Goal: Task Accomplishment & Management: Use online tool/utility

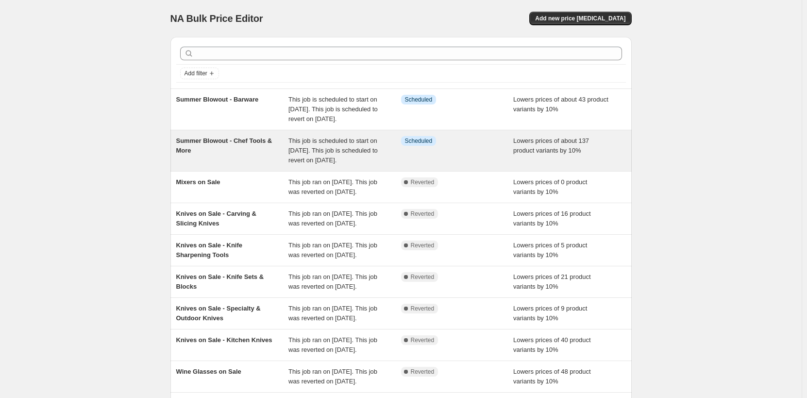
click at [243, 153] on span "Summer Blowout - Chef Tools & More" at bounding box center [224, 145] width 96 height 17
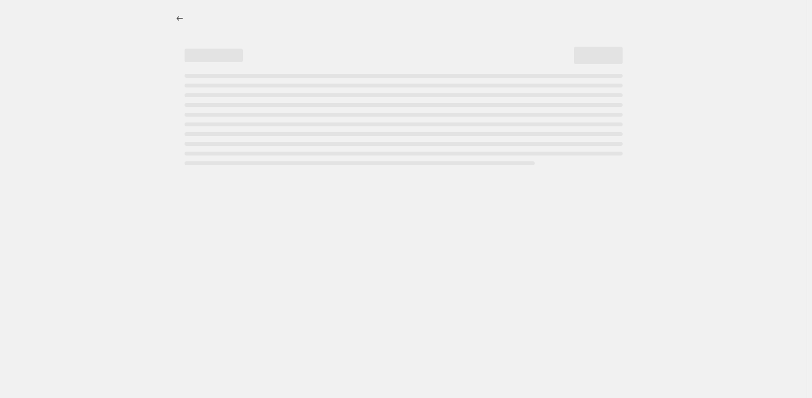
select select "percentage"
select select "no_change"
select select "product_status"
select select "tag"
select select "not_equal"
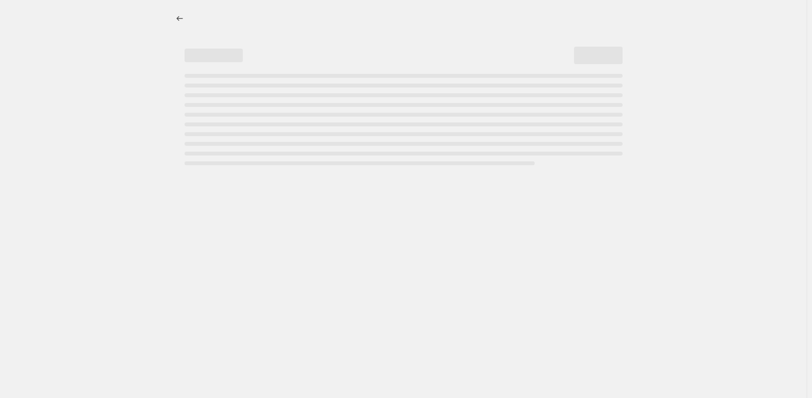
select select "inventory_quantity"
select select ">"
select select "collection"
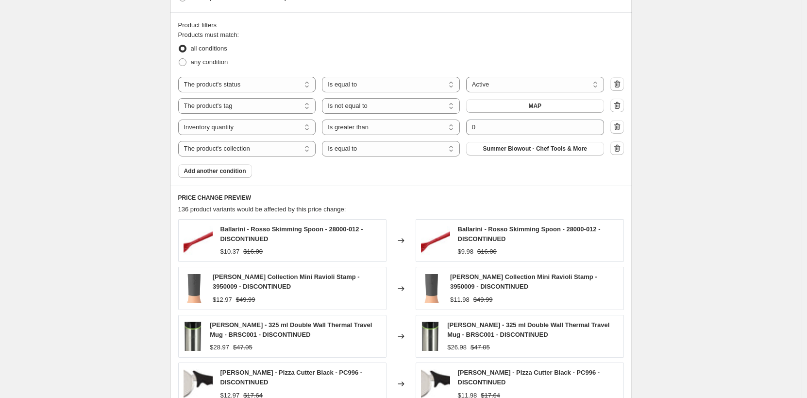
scroll to position [729, 0]
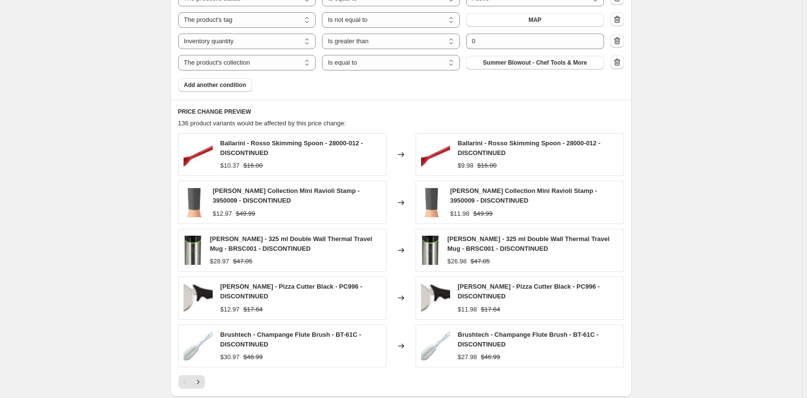
drag, startPoint x: 715, startPoint y: 112, endPoint x: 694, endPoint y: 117, distance: 21.3
drag, startPoint x: 117, startPoint y: 58, endPoint x: 244, endPoint y: 87, distance: 130.6
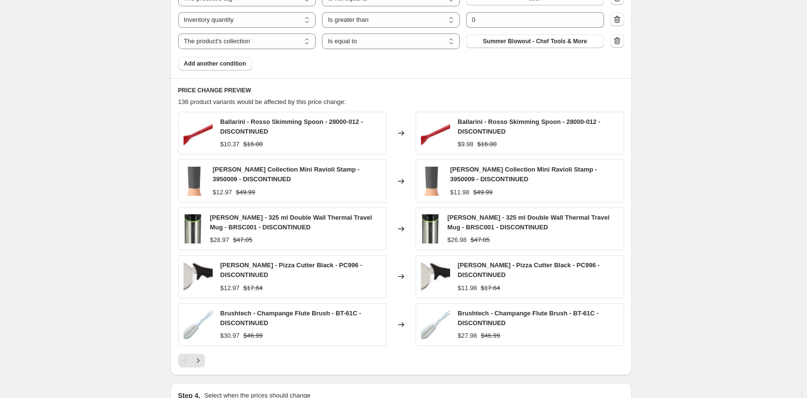
scroll to position [1041, 0]
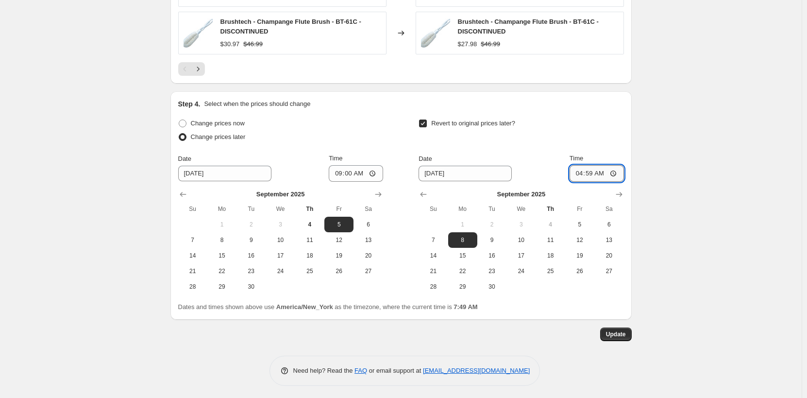
click at [580, 171] on input "04:59" at bounding box center [597, 173] width 54 height 17
click at [591, 169] on input "11:55" at bounding box center [597, 173] width 54 height 17
type input "23:59"
click at [340, 171] on input "09:00" at bounding box center [356, 173] width 54 height 17
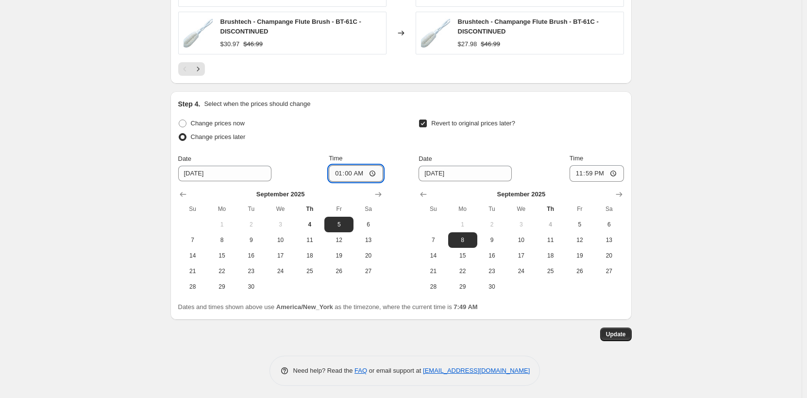
type input "00:00"
click at [336, 171] on input "00:00" at bounding box center [356, 173] width 54 height 17
click at [341, 170] on input "00:00" at bounding box center [356, 173] width 54 height 17
click at [339, 169] on input "09:00" at bounding box center [356, 173] width 54 height 17
type input "00:00"
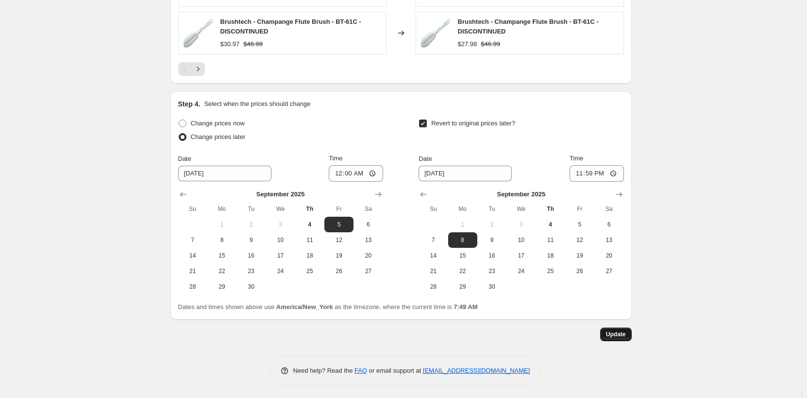
click at [613, 332] on span "Update" at bounding box center [616, 334] width 20 height 8
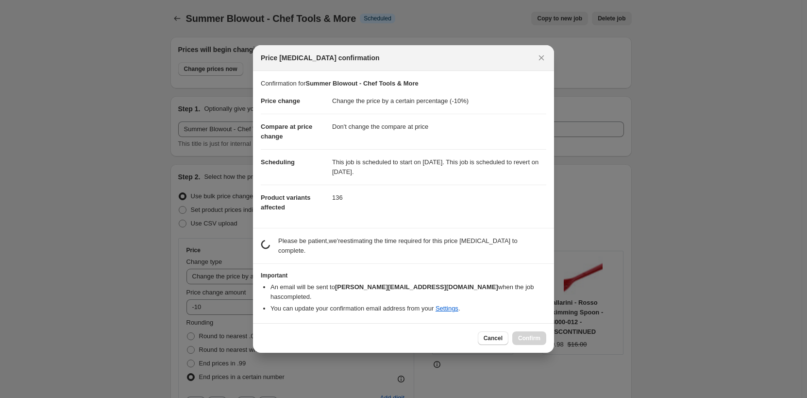
scroll to position [0, 0]
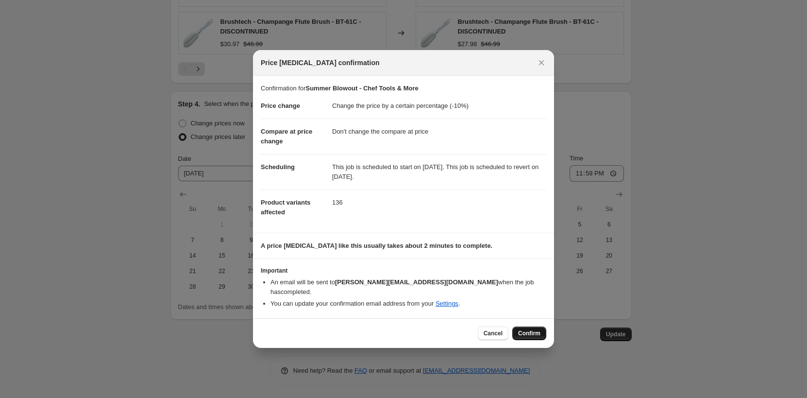
click at [529, 331] on span "Confirm" at bounding box center [529, 333] width 22 height 8
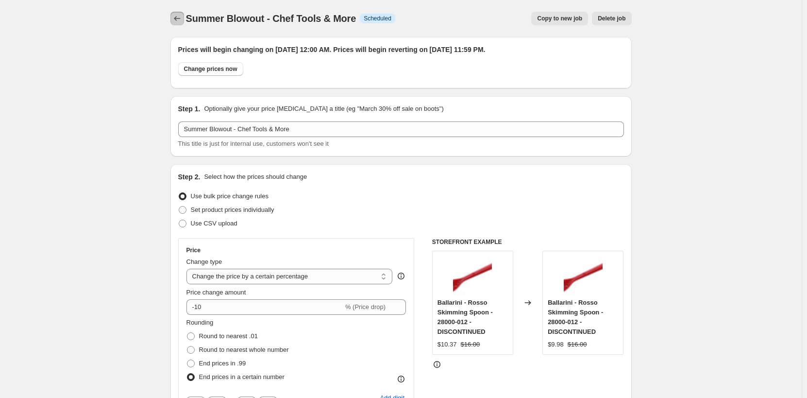
click at [182, 16] on icon "Price change jobs" at bounding box center [177, 19] width 10 height 10
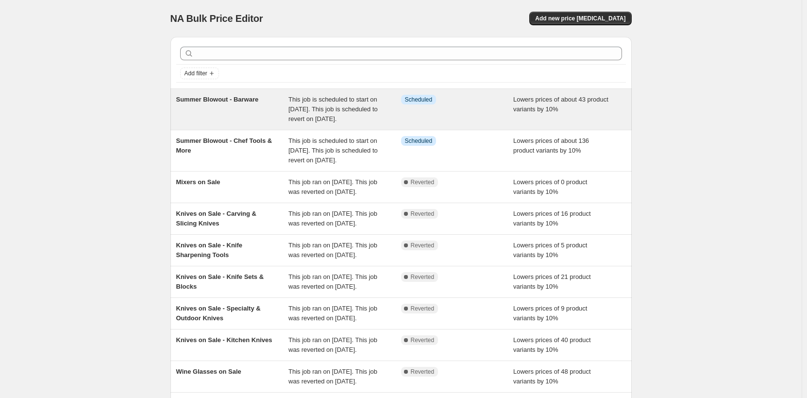
click at [274, 112] on div "Summer Blowout - Barware" at bounding box center [232, 109] width 113 height 29
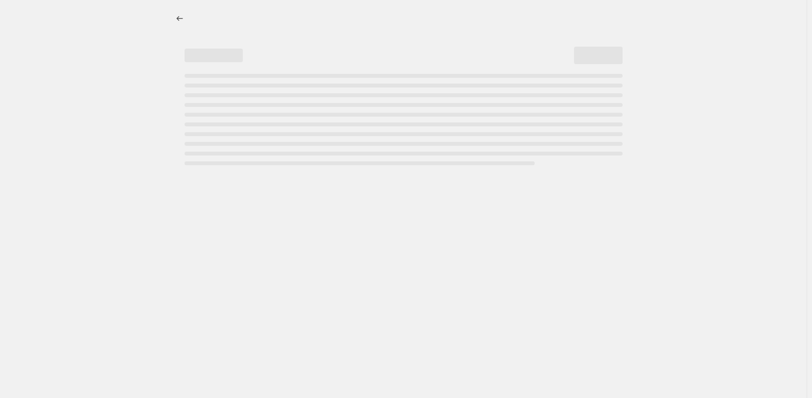
select select "percentage"
select select "no_change"
select select "product_status"
select select "tag"
select select "not_equal"
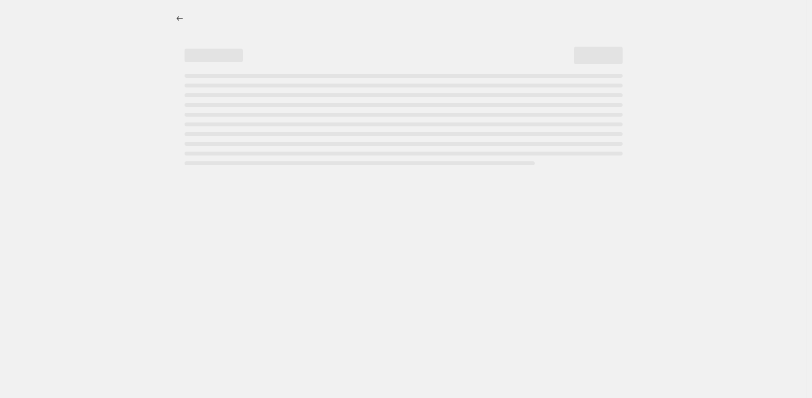
select select "inventory_quantity"
select select ">"
select select "collection"
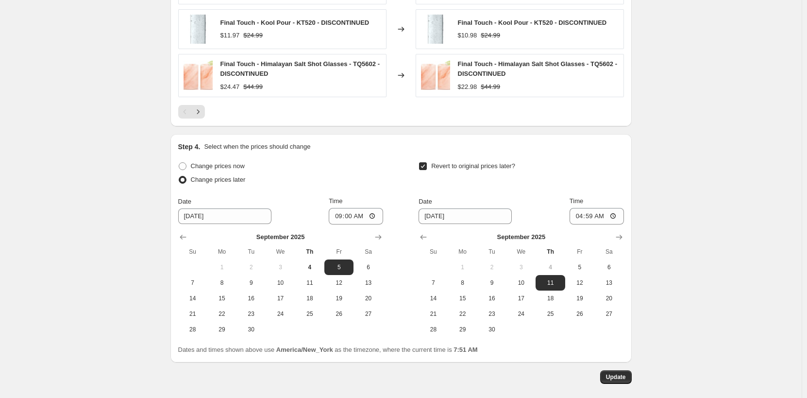
scroll to position [1041, 0]
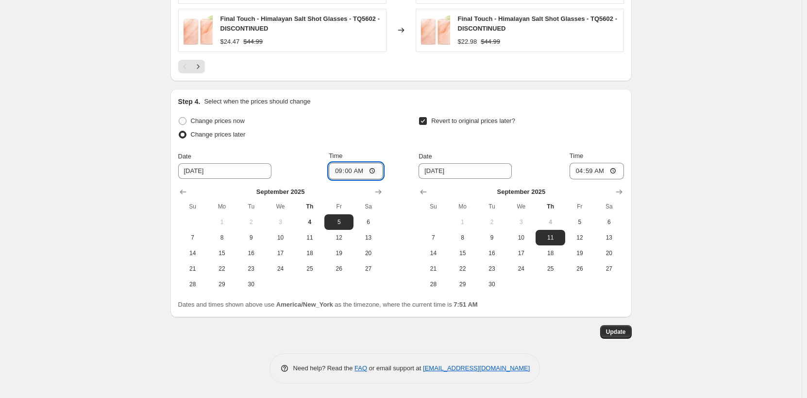
click at [340, 172] on input "09:00" at bounding box center [356, 171] width 54 height 17
type input "00:00"
click at [583, 171] on input "04:59" at bounding box center [597, 171] width 54 height 17
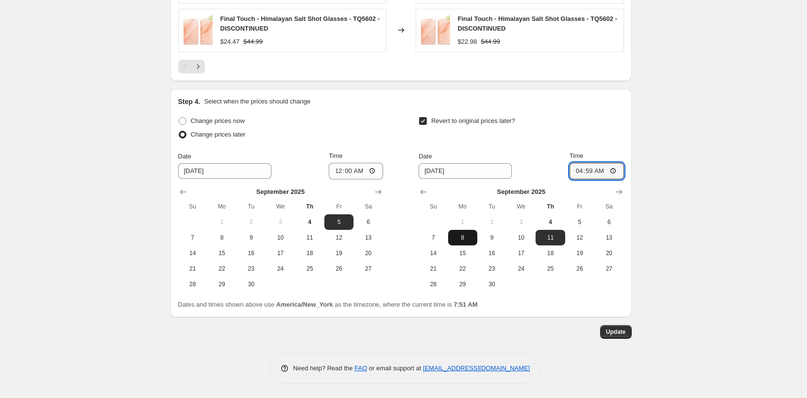
click at [465, 234] on span "8" at bounding box center [462, 238] width 21 height 8
type input "9/8/2025"
click at [581, 172] on input "04:59" at bounding box center [597, 171] width 54 height 17
click at [590, 172] on input "23:55" at bounding box center [597, 171] width 54 height 17
type input "23:59"
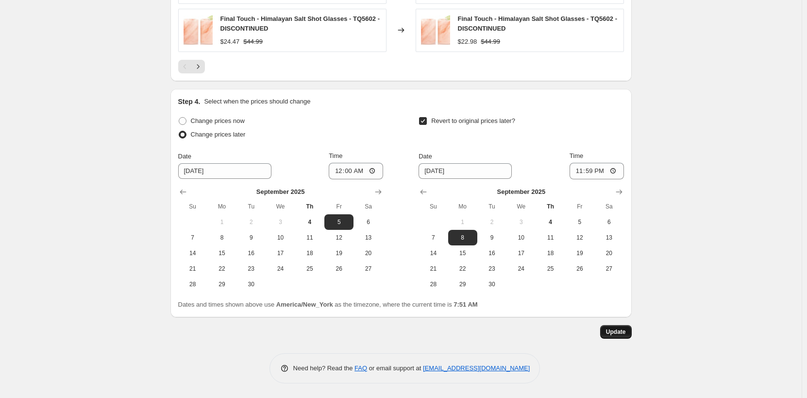
click at [615, 334] on span "Update" at bounding box center [616, 332] width 20 height 8
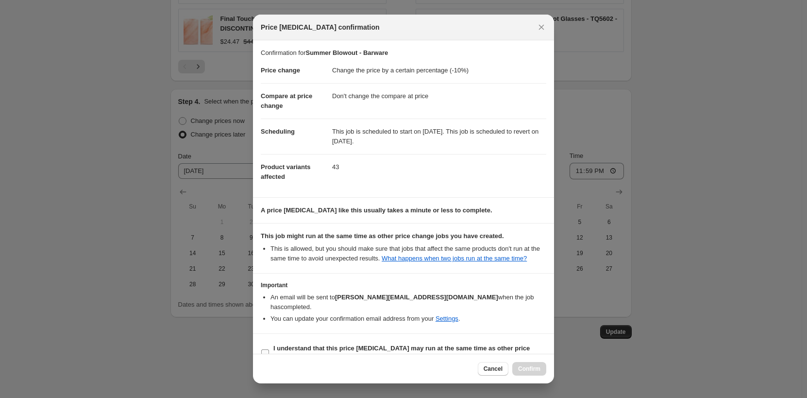
click at [278, 345] on b "I understand that this price change job may run at the same time as other price…" at bounding box center [401, 352] width 256 height 17
click at [269, 349] on input "I understand that this price change job may run at the same time as other price…" at bounding box center [265, 353] width 8 height 8
checkbox input "true"
click at [537, 370] on span "Confirm" at bounding box center [529, 369] width 22 height 8
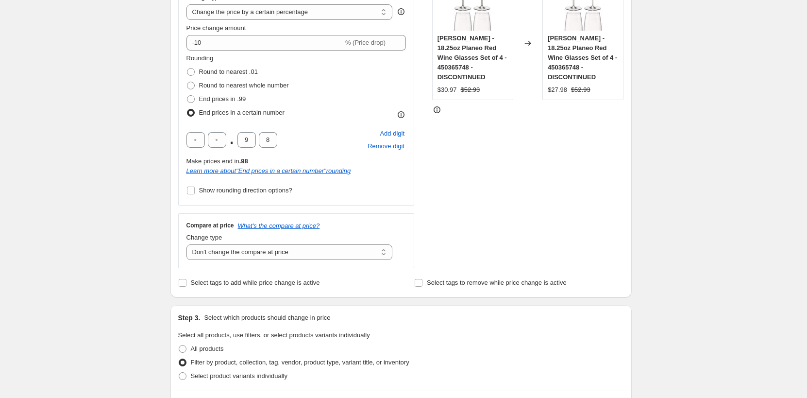
scroll to position [119, 0]
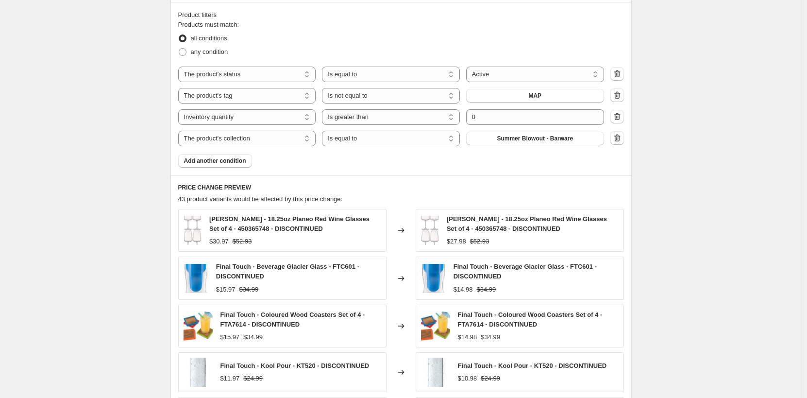
scroll to position [799, 0]
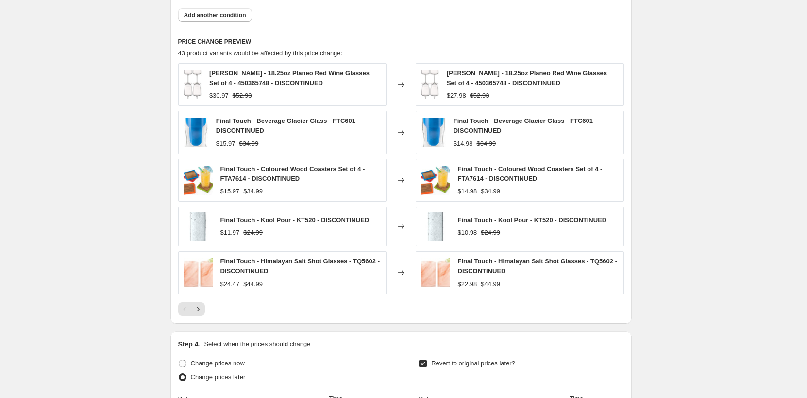
click at [202, 310] on icon "Next" at bounding box center [198, 309] width 10 height 10
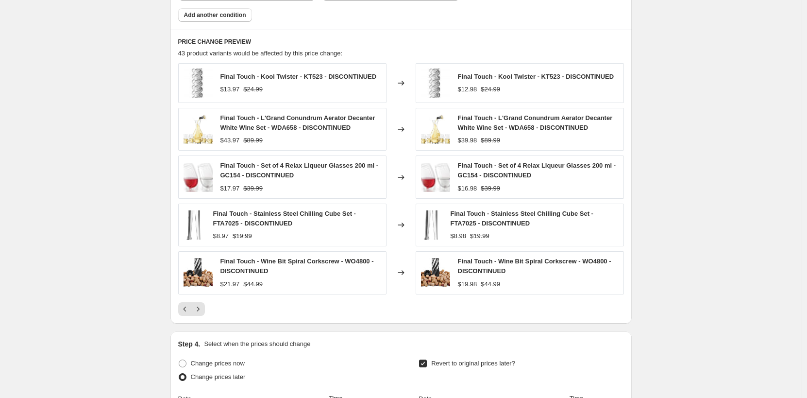
click at [203, 308] on icon "Next" at bounding box center [198, 309] width 10 height 10
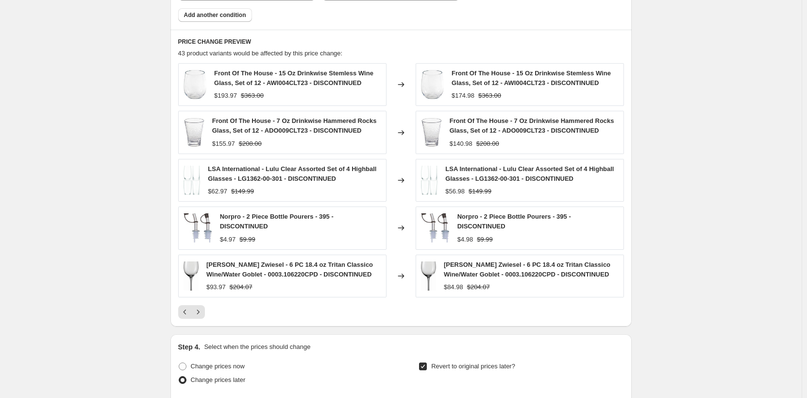
click at [202, 309] on icon "Next" at bounding box center [198, 312] width 10 height 10
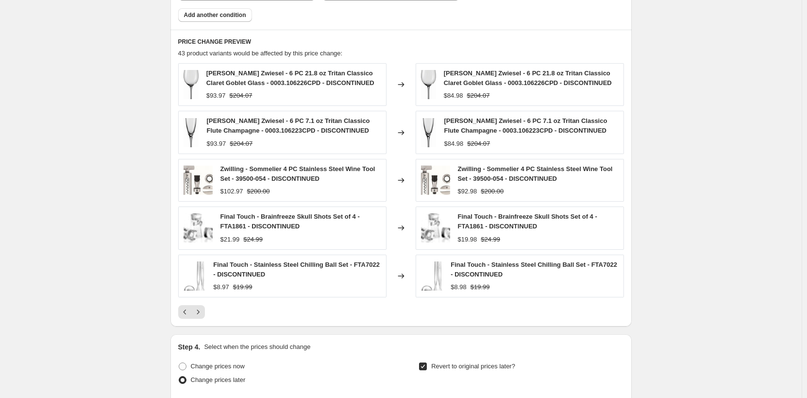
click at [198, 310] on icon "Next" at bounding box center [198, 312] width 10 height 10
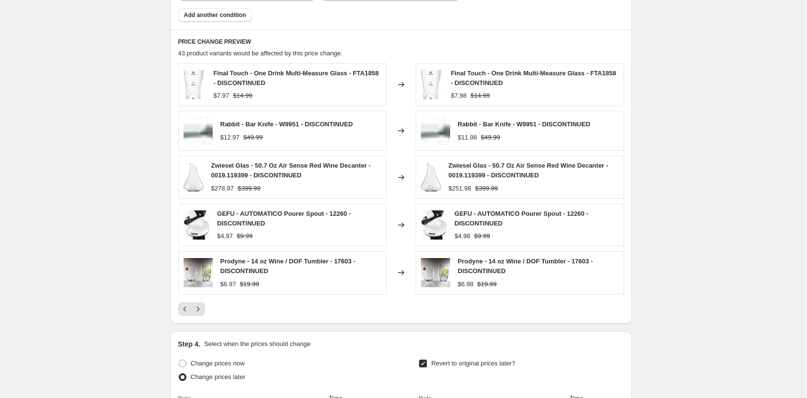
click at [200, 309] on icon "Next" at bounding box center [198, 309] width 10 height 10
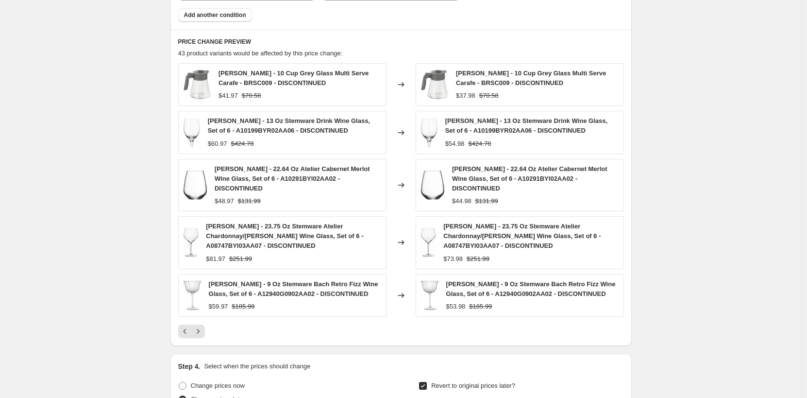
click at [200, 326] on icon "Next" at bounding box center [198, 331] width 10 height 10
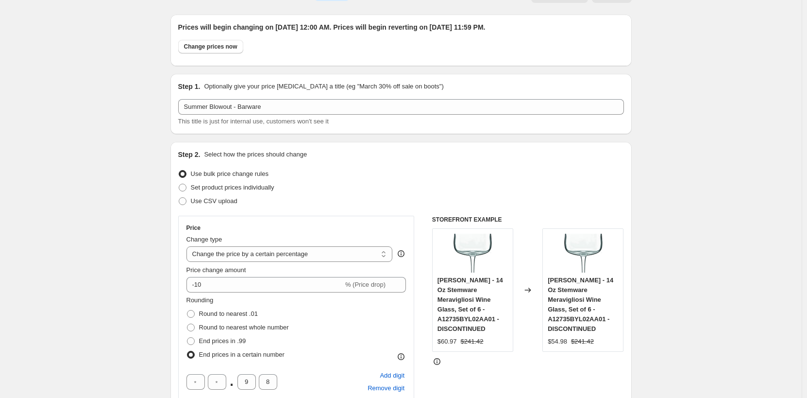
scroll to position [0, 0]
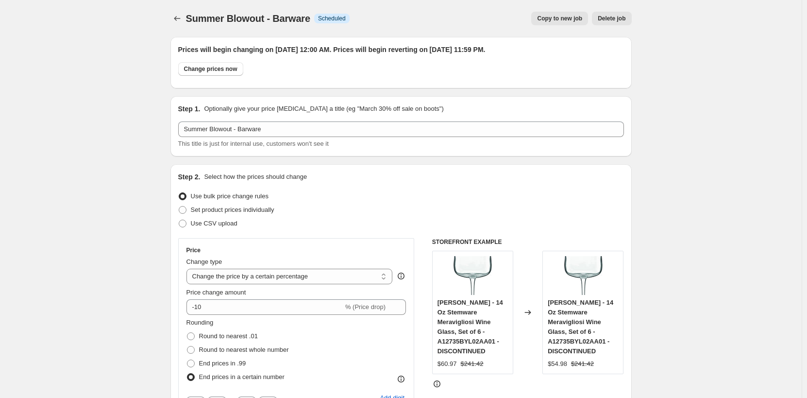
click at [573, 20] on span "Copy to new job" at bounding box center [559, 19] width 45 height 8
select select "percentage"
select select "no_change"
select select "product_status"
select select "tag"
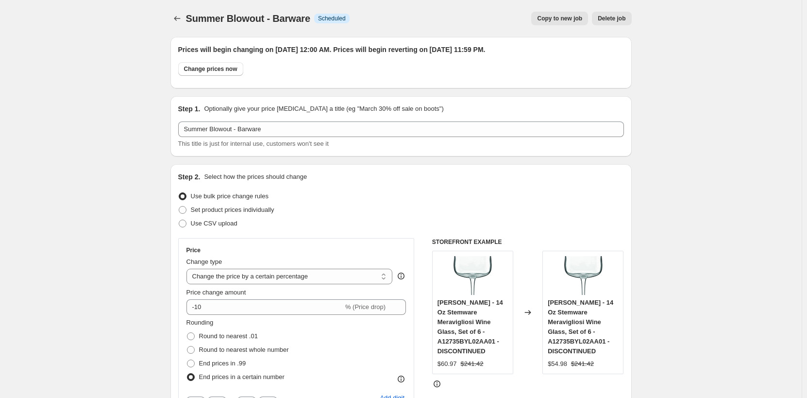
select select "not_equal"
select select "inventory_quantity"
select select ">"
select select "collection"
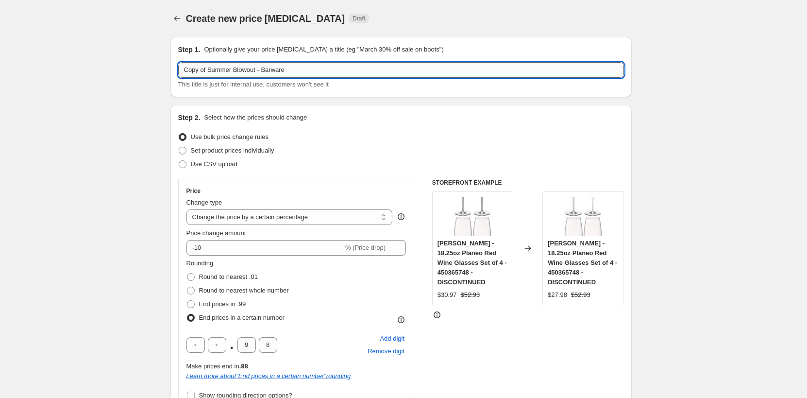
click at [274, 72] on input "Copy of Summer Blowout - Barware" at bounding box center [401, 70] width 446 height 16
paste input "Commercial Equipment"
drag, startPoint x: 213, startPoint y: 69, endPoint x: 60, endPoint y: 68, distance: 152.5
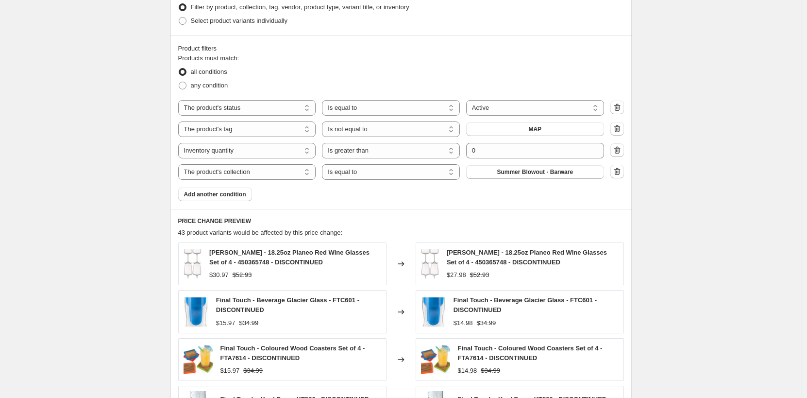
scroll to position [583, 0]
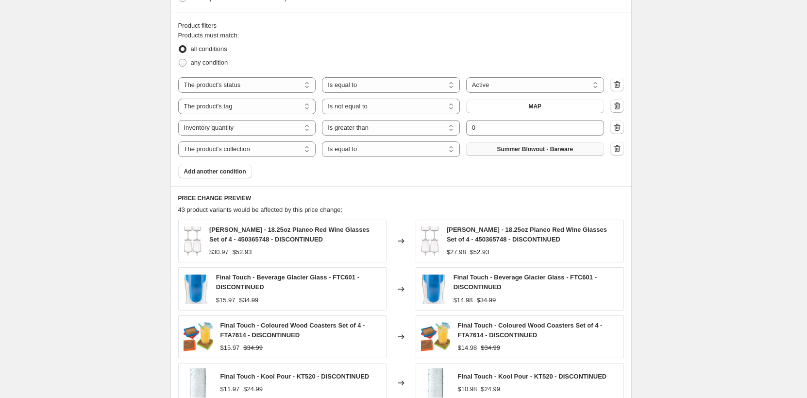
type input "Summer Blowout - Commercial Equipment"
click at [582, 149] on button "Summer Blowout - Barware" at bounding box center [535, 149] width 138 height 14
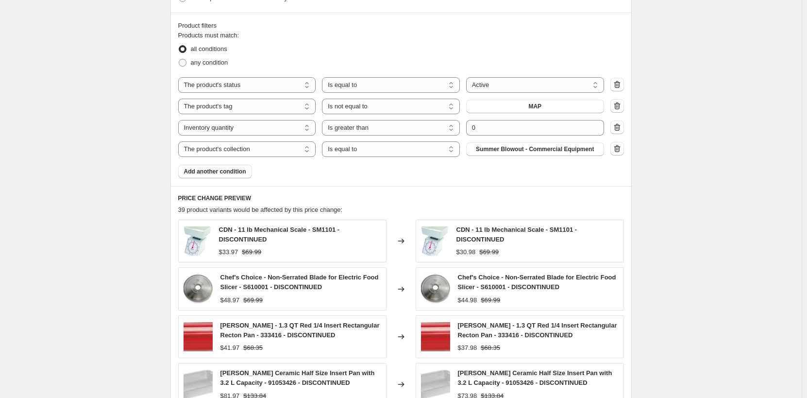
click at [716, 119] on div "Create new price change job. This page is ready Create new price change job Dra…" at bounding box center [401, 23] width 802 height 1213
click at [684, 91] on div "Create new price change job. This page is ready Create new price change job Dra…" at bounding box center [401, 23] width 802 height 1213
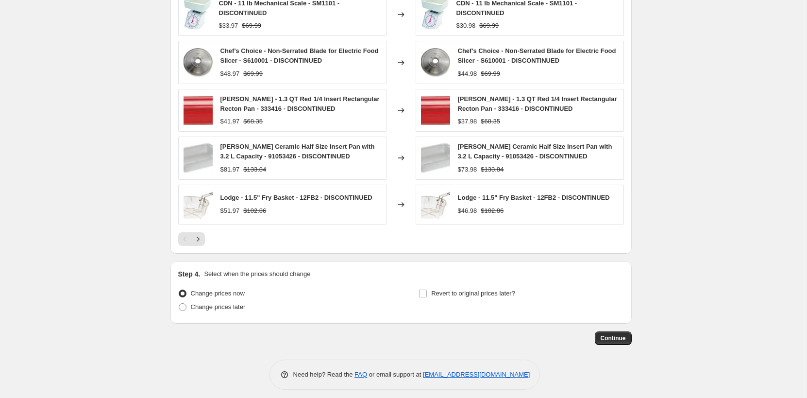
scroll to position [816, 0]
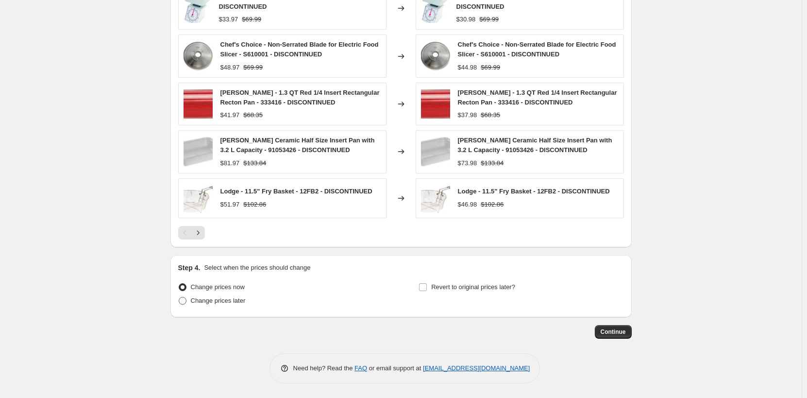
click at [210, 302] on span "Change prices later" at bounding box center [218, 300] width 55 height 7
click at [179, 297] on input "Change prices later" at bounding box center [179, 297] width 0 height 0
radio input "true"
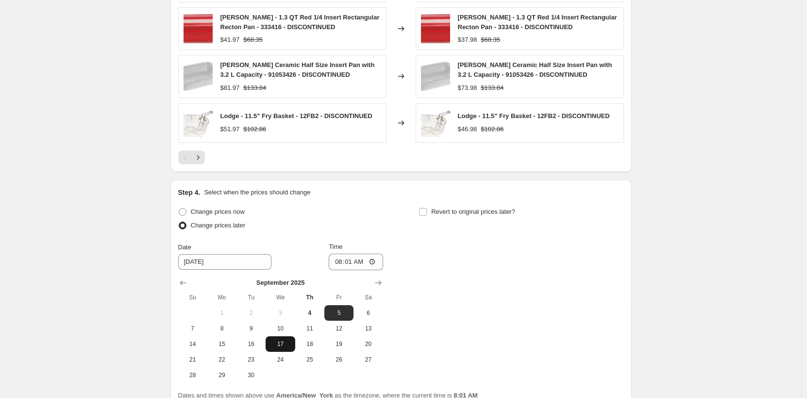
scroll to position [982, 0]
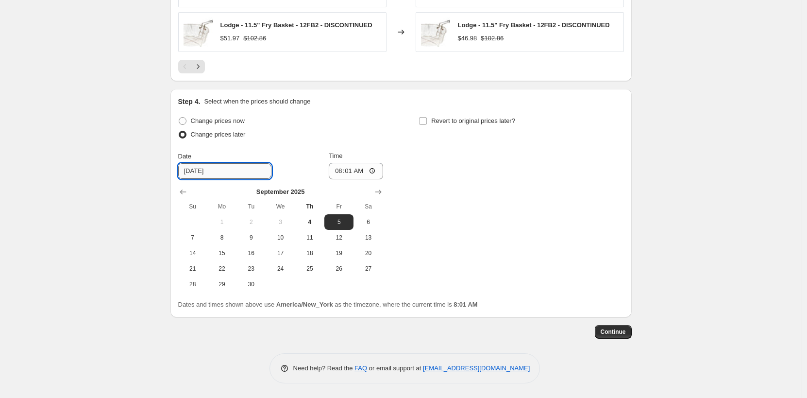
click at [194, 171] on input "9/5/2025" at bounding box center [224, 171] width 93 height 16
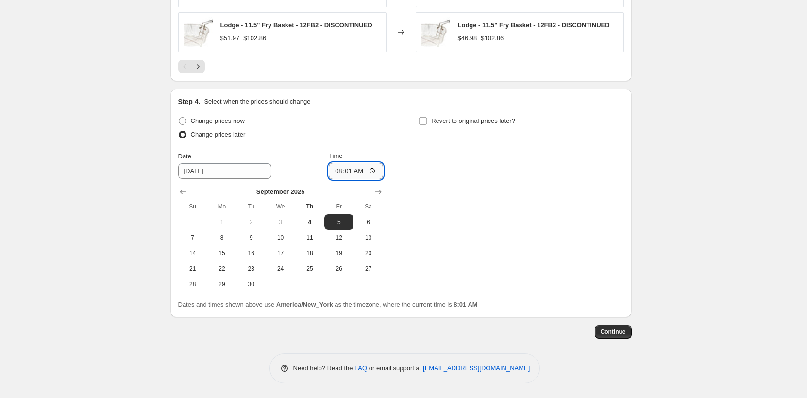
click at [341, 170] on input "08:01" at bounding box center [356, 171] width 54 height 17
type input "00:00"
click at [455, 115] on label "Revert to original prices later?" at bounding box center [467, 121] width 97 height 14
click at [427, 117] on input "Revert to original prices later?" at bounding box center [423, 121] width 8 height 8
checkbox input "true"
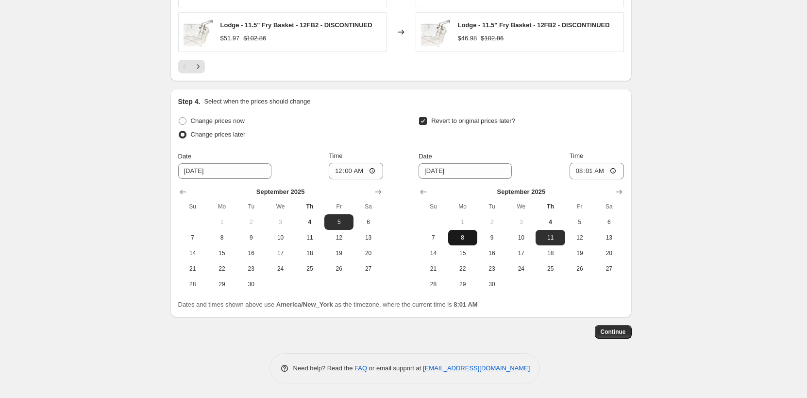
click at [465, 235] on span "8" at bounding box center [462, 238] width 21 height 8
type input "9/8/2025"
click at [583, 170] on input "08:01" at bounding box center [597, 171] width 54 height 17
type input "23:59"
click at [617, 332] on span "Continue" at bounding box center [613, 332] width 25 height 8
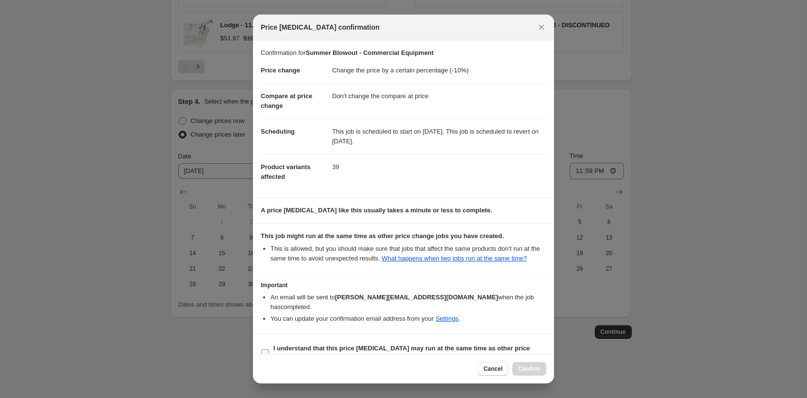
click at [299, 344] on b "I understand that this price change job may run at the same time as other price…" at bounding box center [401, 352] width 256 height 17
click at [269, 349] on input "I understand that this price change job may run at the same time as other price…" at bounding box center [265, 353] width 8 height 8
checkbox input "true"
click at [524, 371] on span "Confirm" at bounding box center [529, 369] width 22 height 8
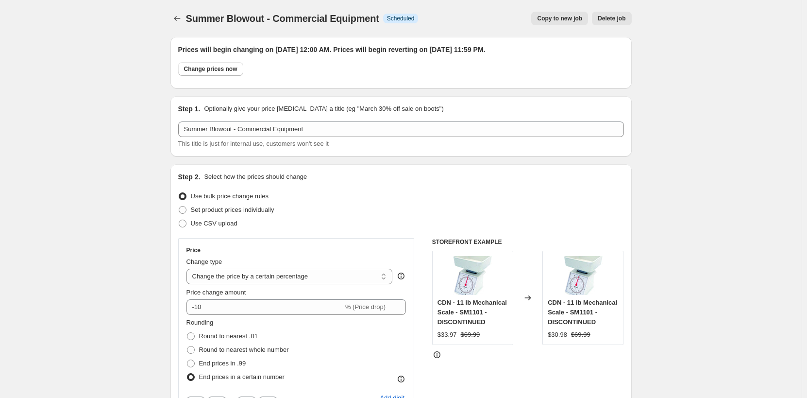
scroll to position [982, 0]
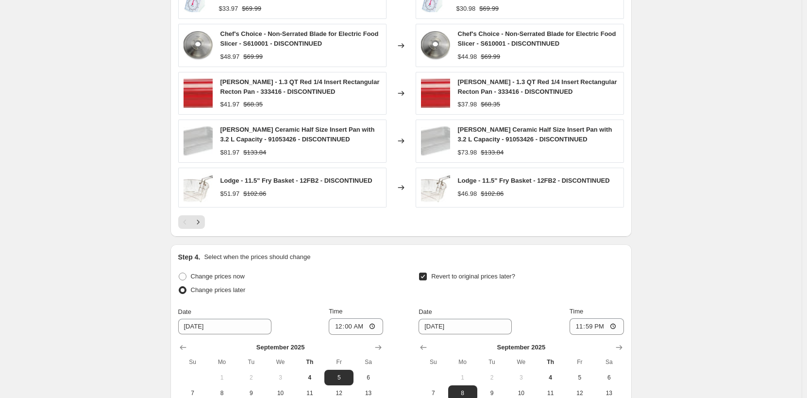
scroll to position [788, 0]
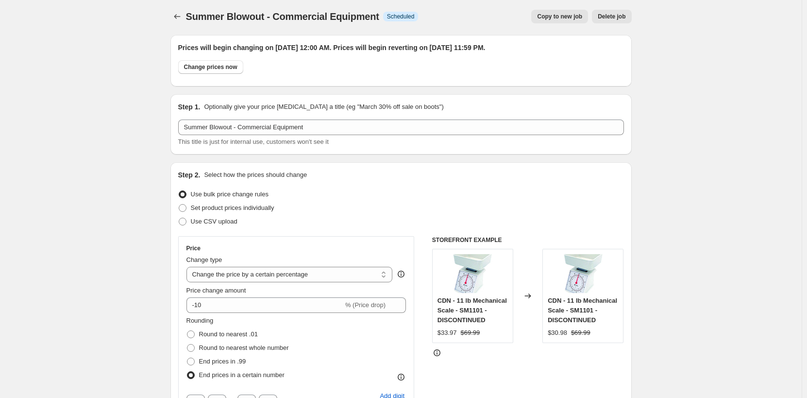
scroll to position [0, 0]
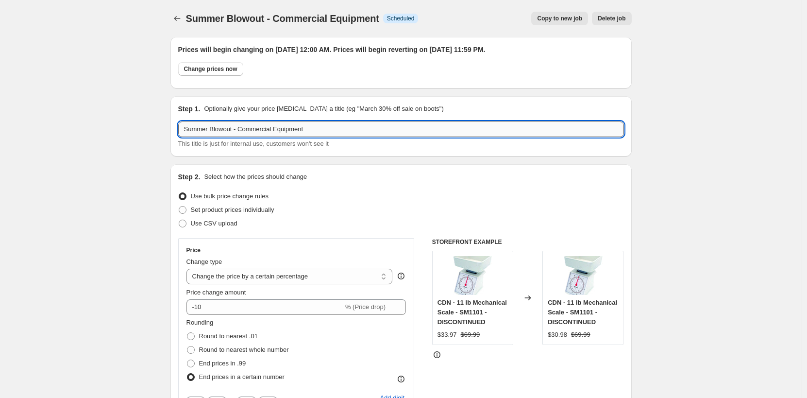
click at [317, 136] on input "Summer Blowout - Commercial Equipment" at bounding box center [401, 129] width 446 height 16
